Goal: Entertainment & Leisure: Consume media (video, audio)

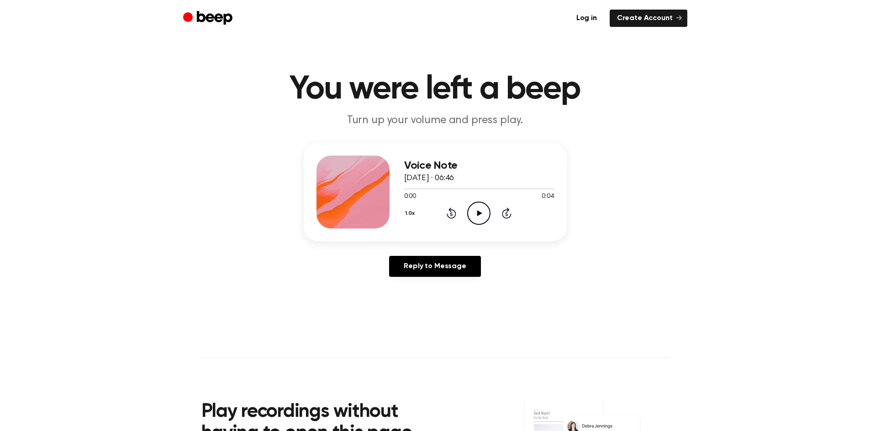
click at [478, 201] on div "0:00 0:04" at bounding box center [479, 197] width 150 height 10
click at [479, 207] on icon "Play Audio" at bounding box center [478, 213] width 23 height 23
click at [485, 218] on icon "Play Audio" at bounding box center [478, 213] width 23 height 23
click at [475, 214] on icon "Play Audio" at bounding box center [478, 213] width 23 height 23
click at [484, 210] on icon "Play Audio" at bounding box center [478, 213] width 23 height 23
